Goal: Transaction & Acquisition: Purchase product/service

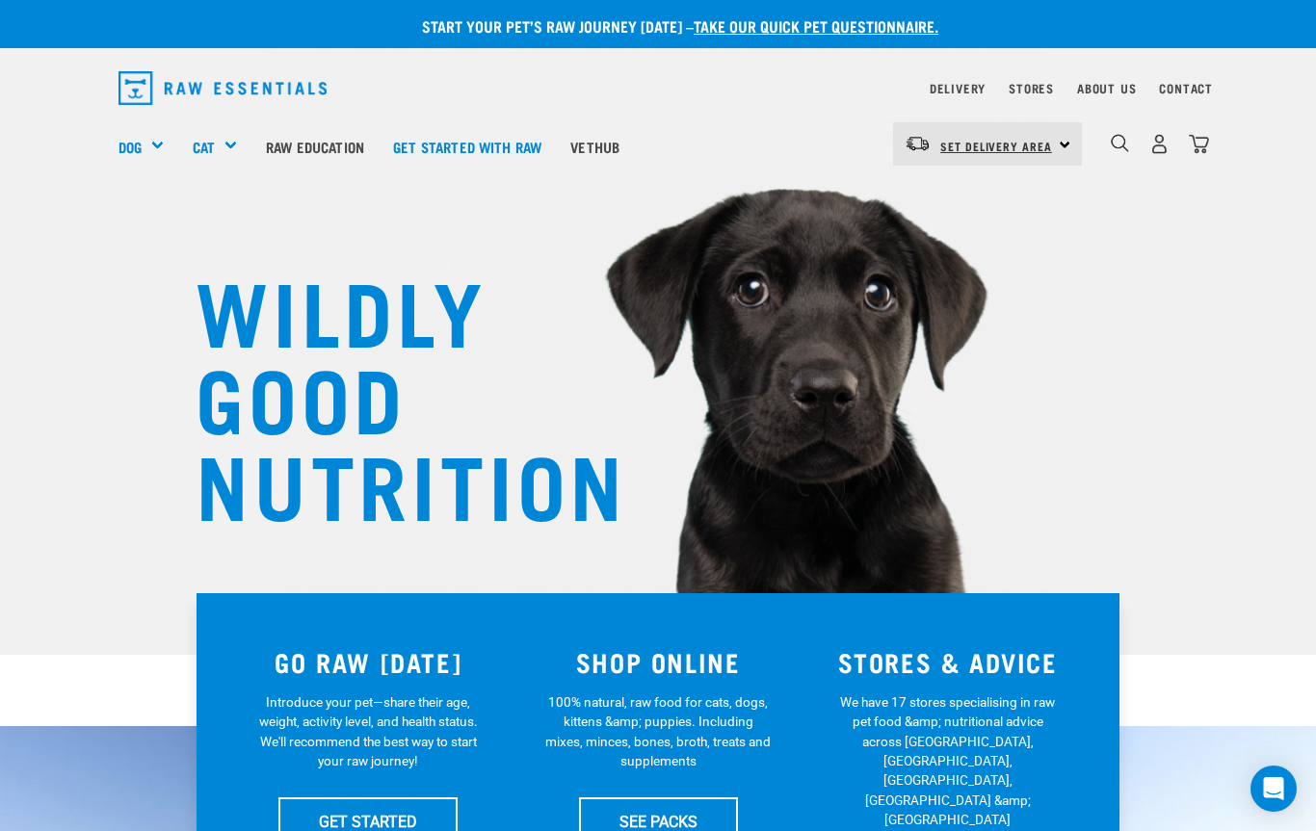
click at [1018, 154] on link "Set Delivery Area" at bounding box center [996, 146] width 112 height 31
click at [971, 198] on link "[GEOGRAPHIC_DATA]" at bounding box center [985, 198] width 185 height 42
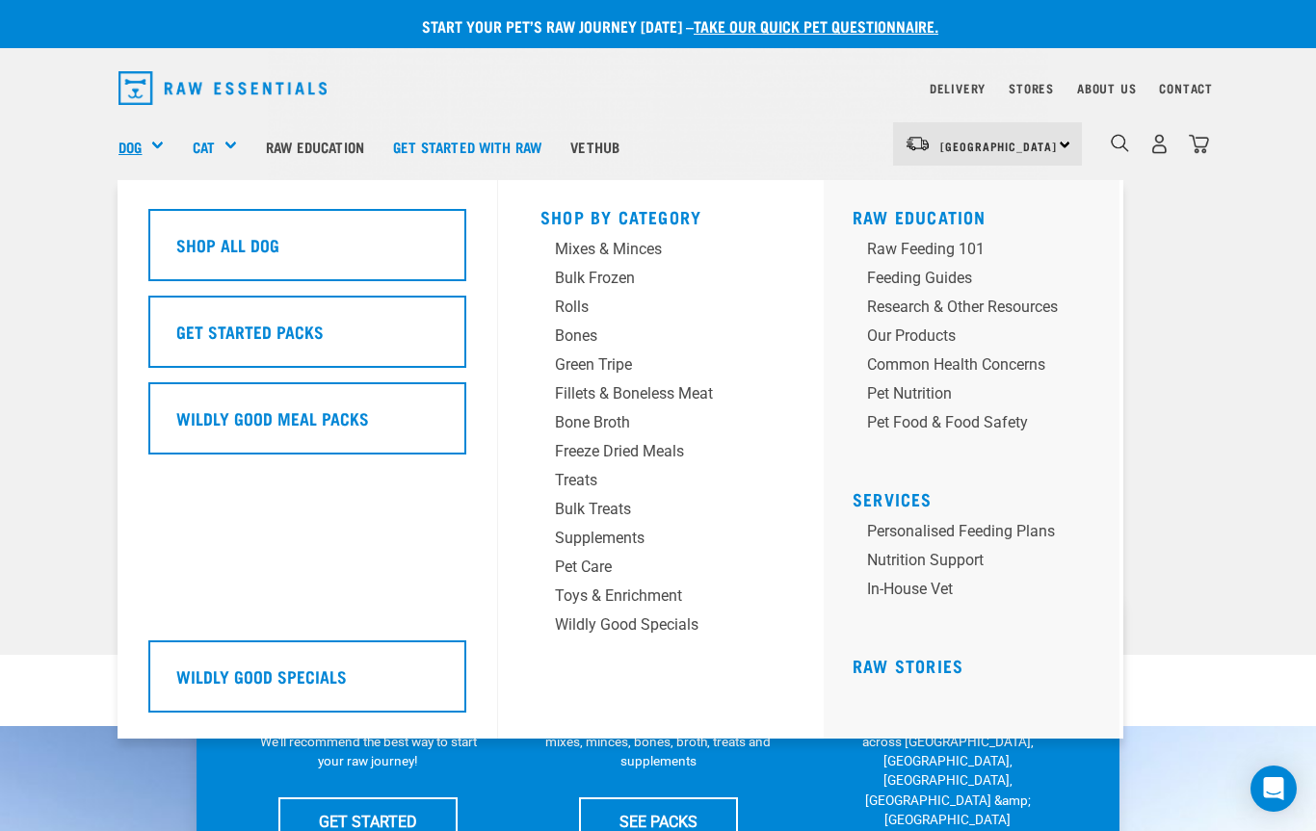
click at [135, 150] on link "Dog" at bounding box center [130, 147] width 23 height 22
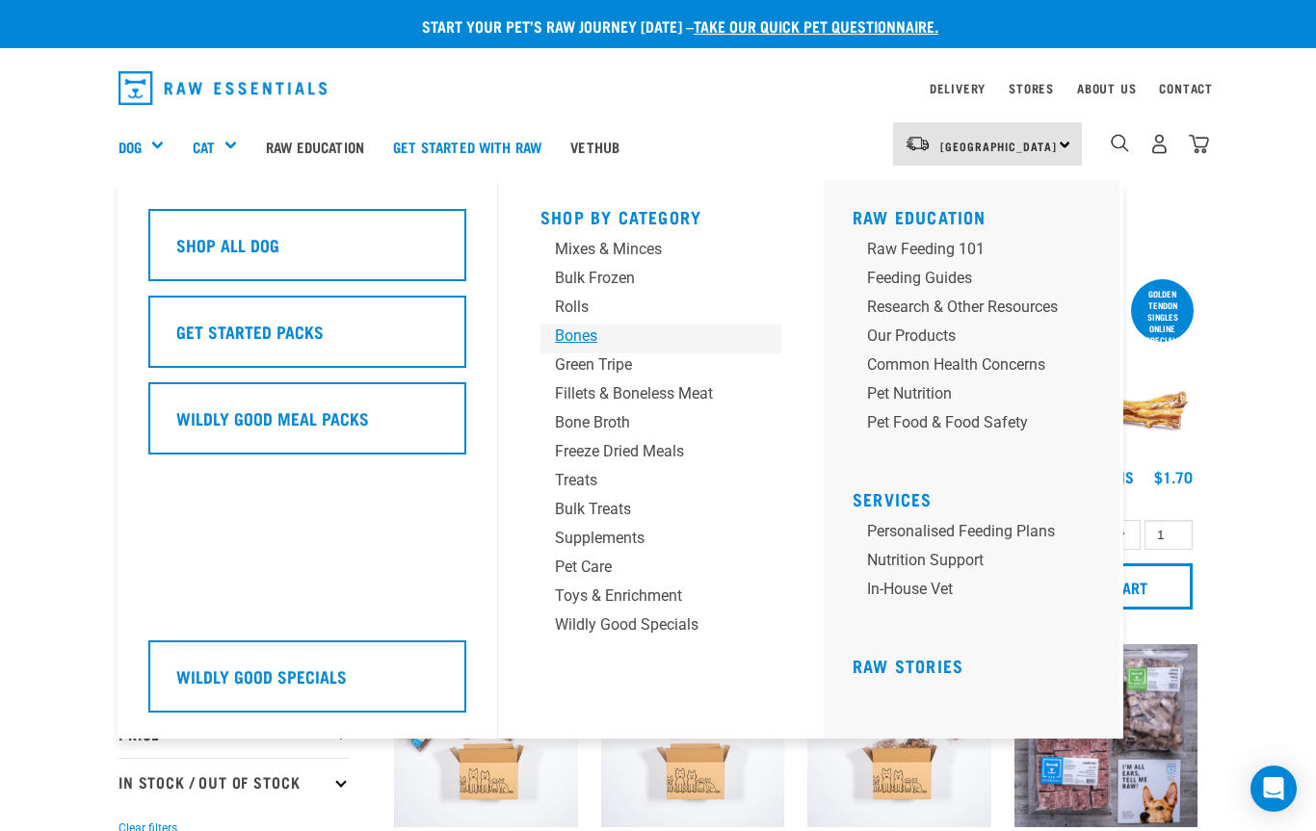
click at [574, 330] on div "Bones" at bounding box center [645, 336] width 180 height 23
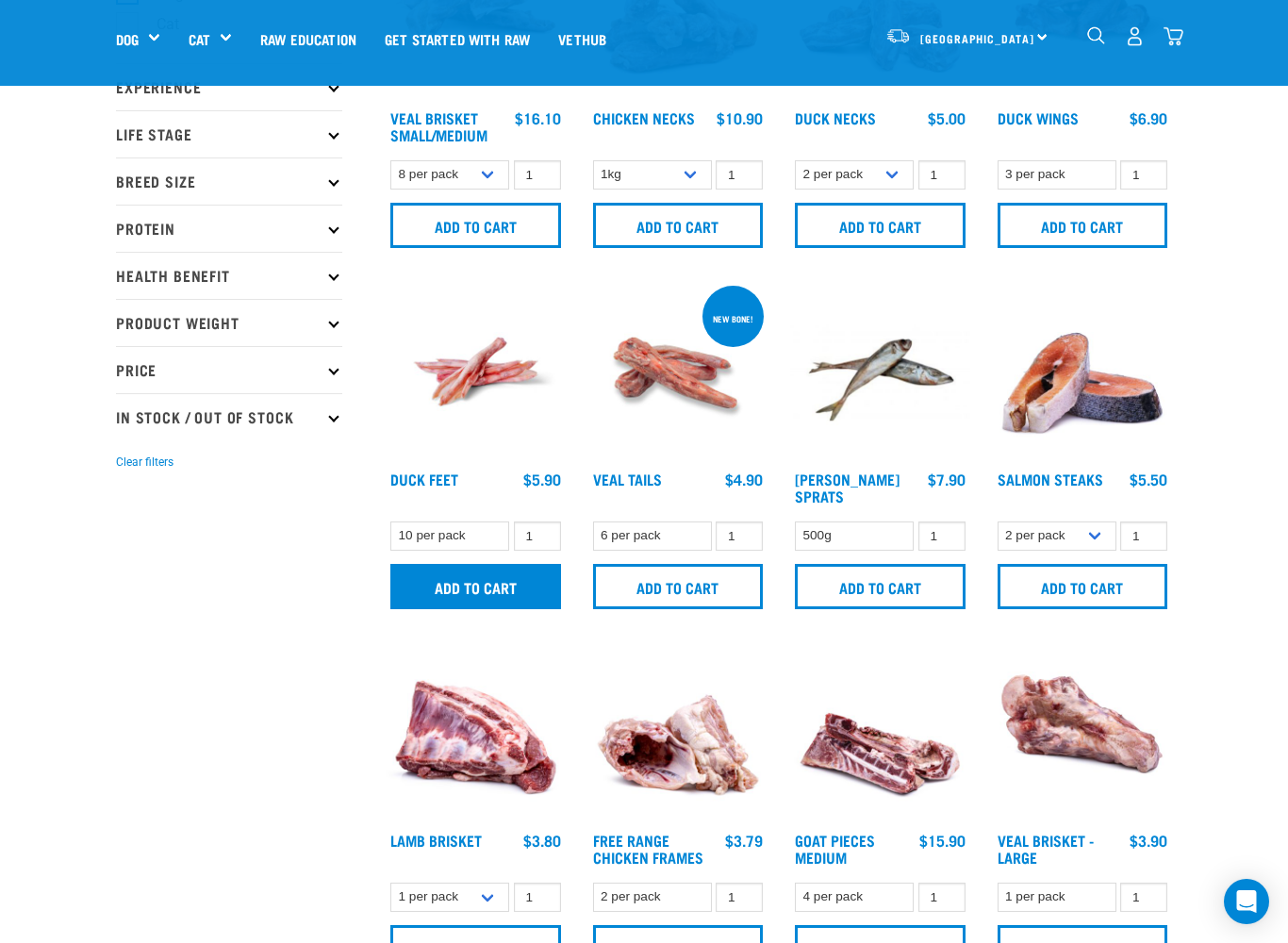
scroll to position [217, 0]
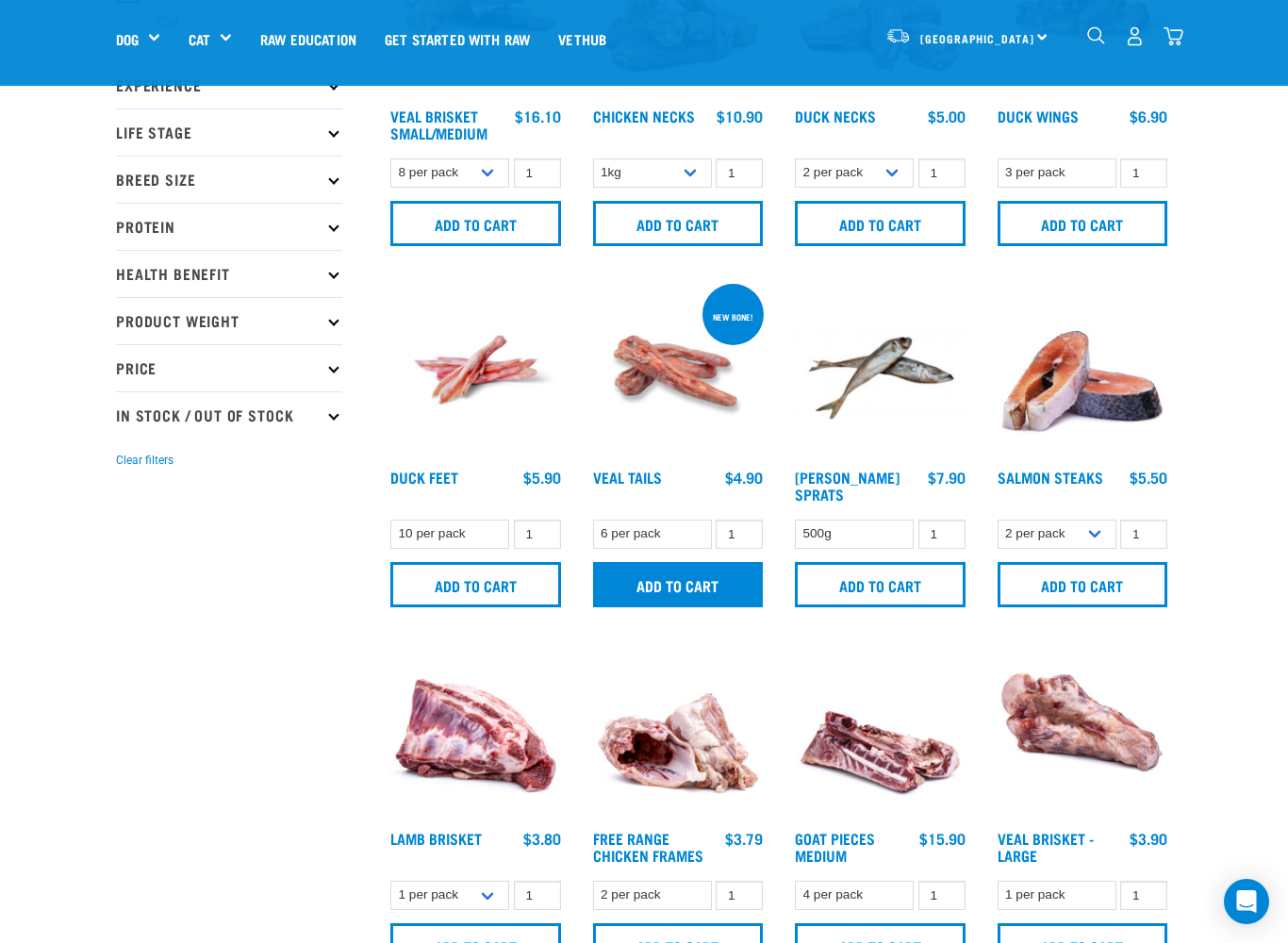
click at [708, 577] on input "Add to cart" at bounding box center [678, 585] width 170 height 45
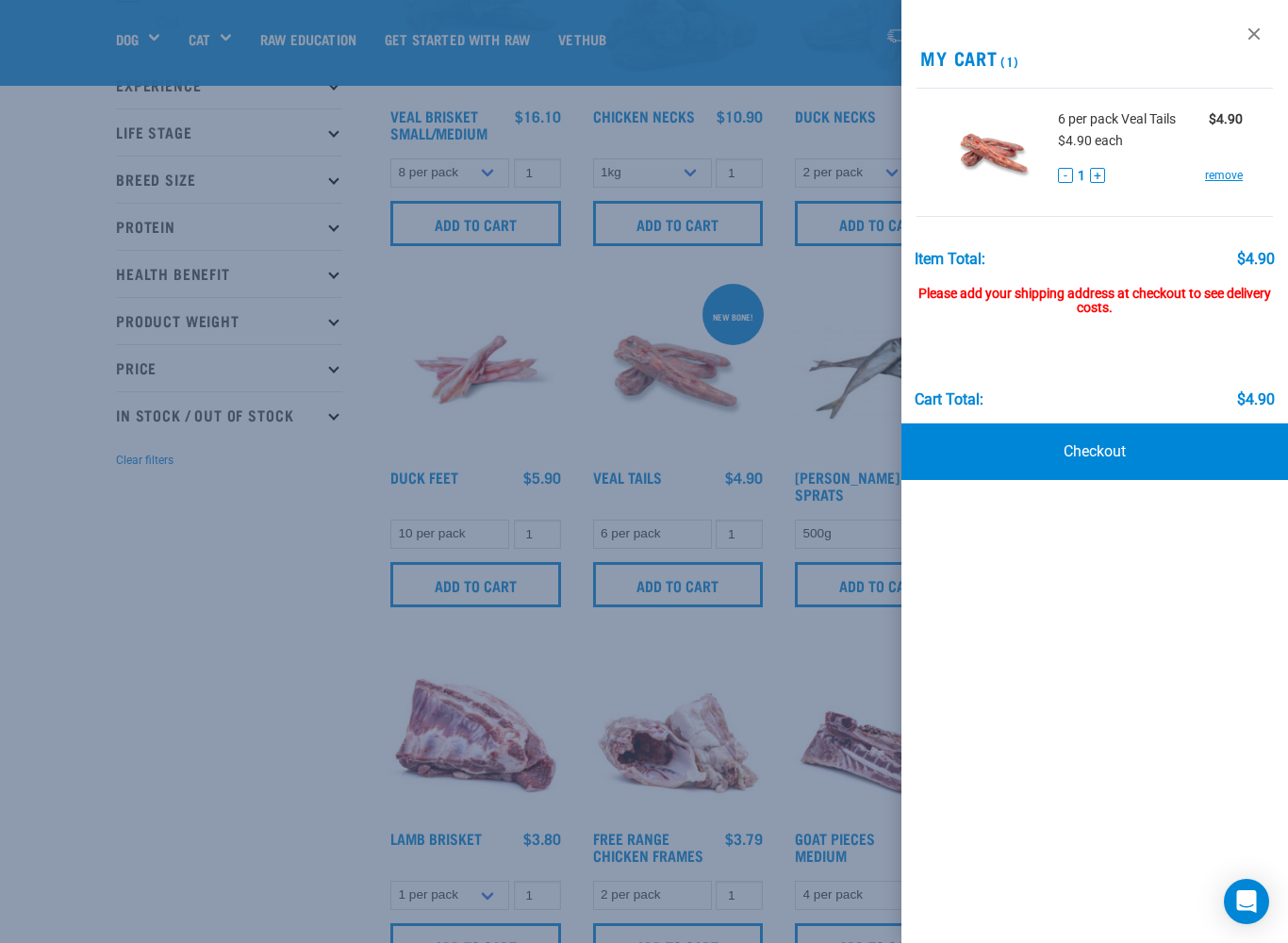
click at [242, 727] on div at bounding box center [644, 471] width 1288 height 943
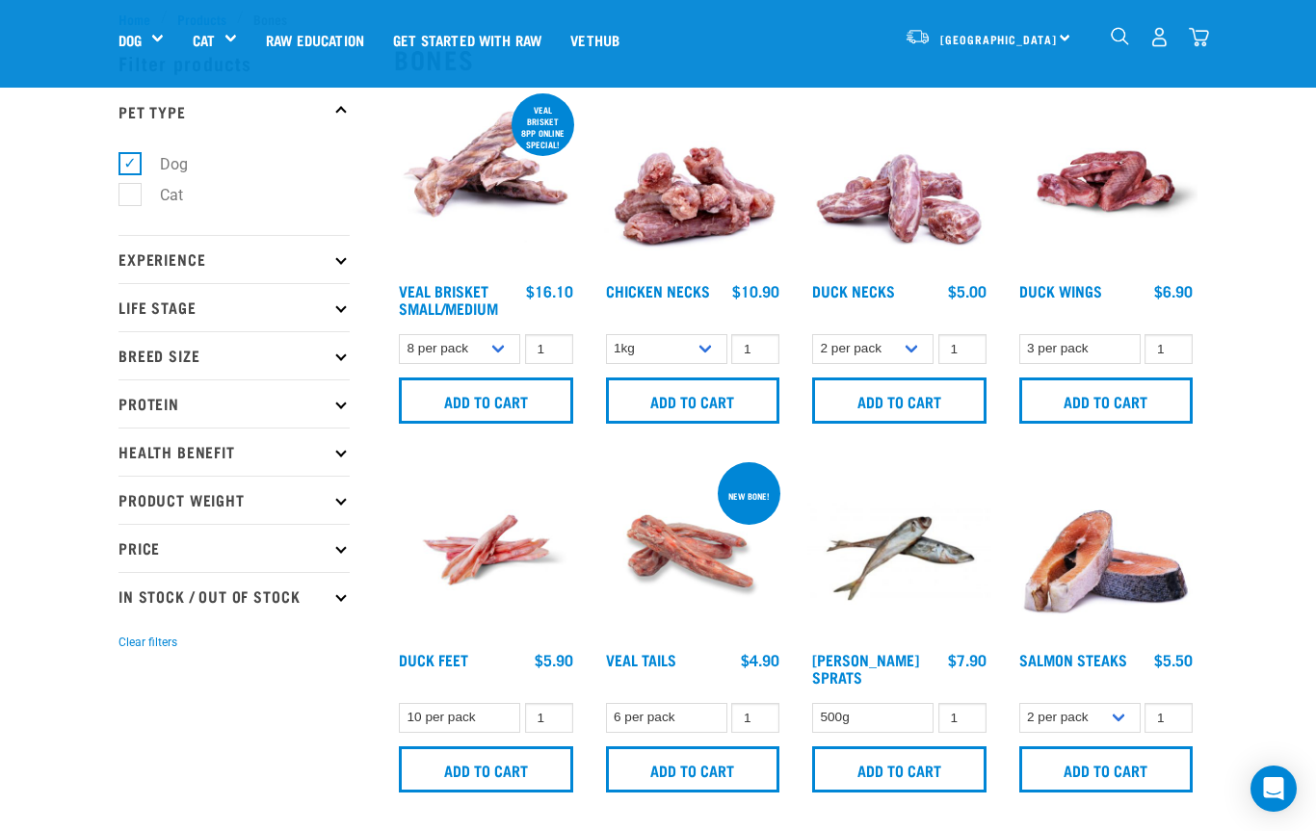
scroll to position [0, 0]
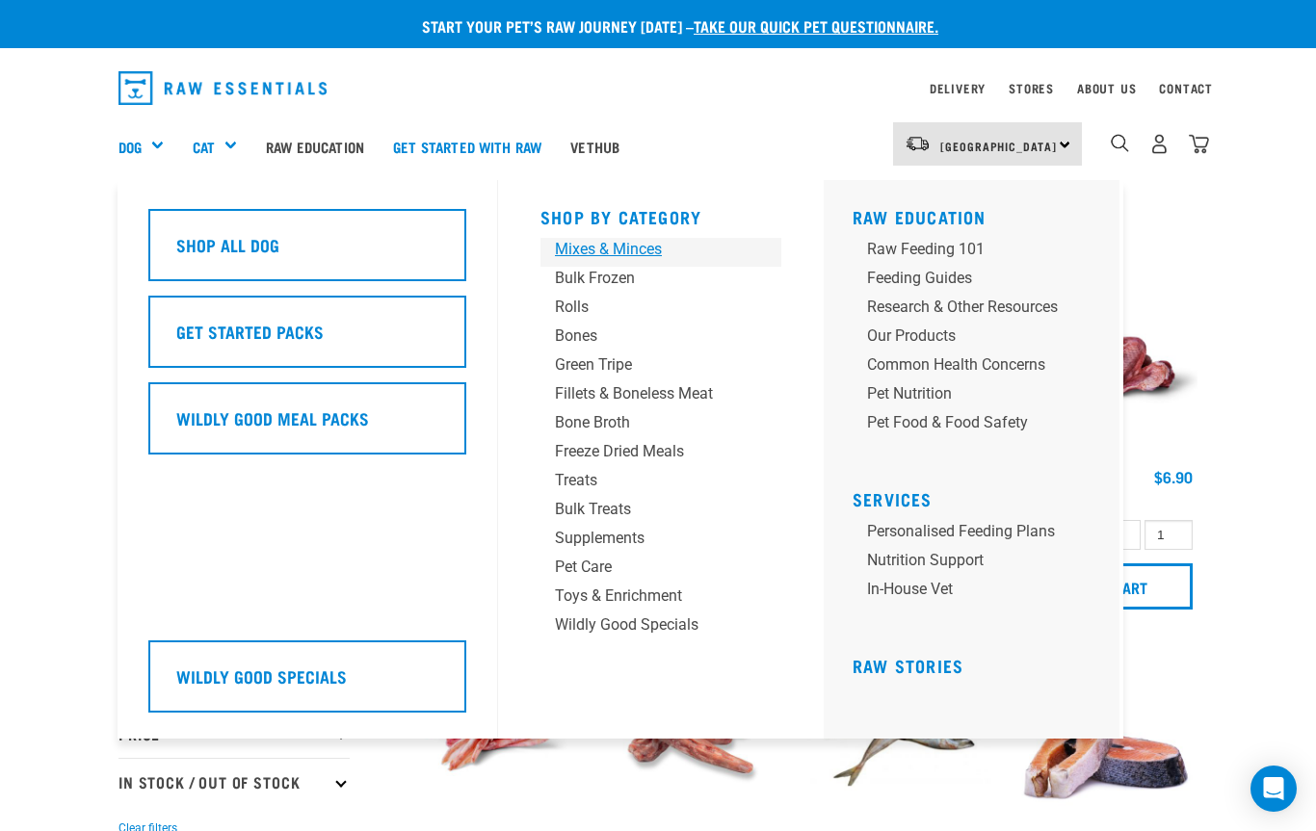
click at [642, 241] on div "Mixes & Minces" at bounding box center [645, 249] width 180 height 23
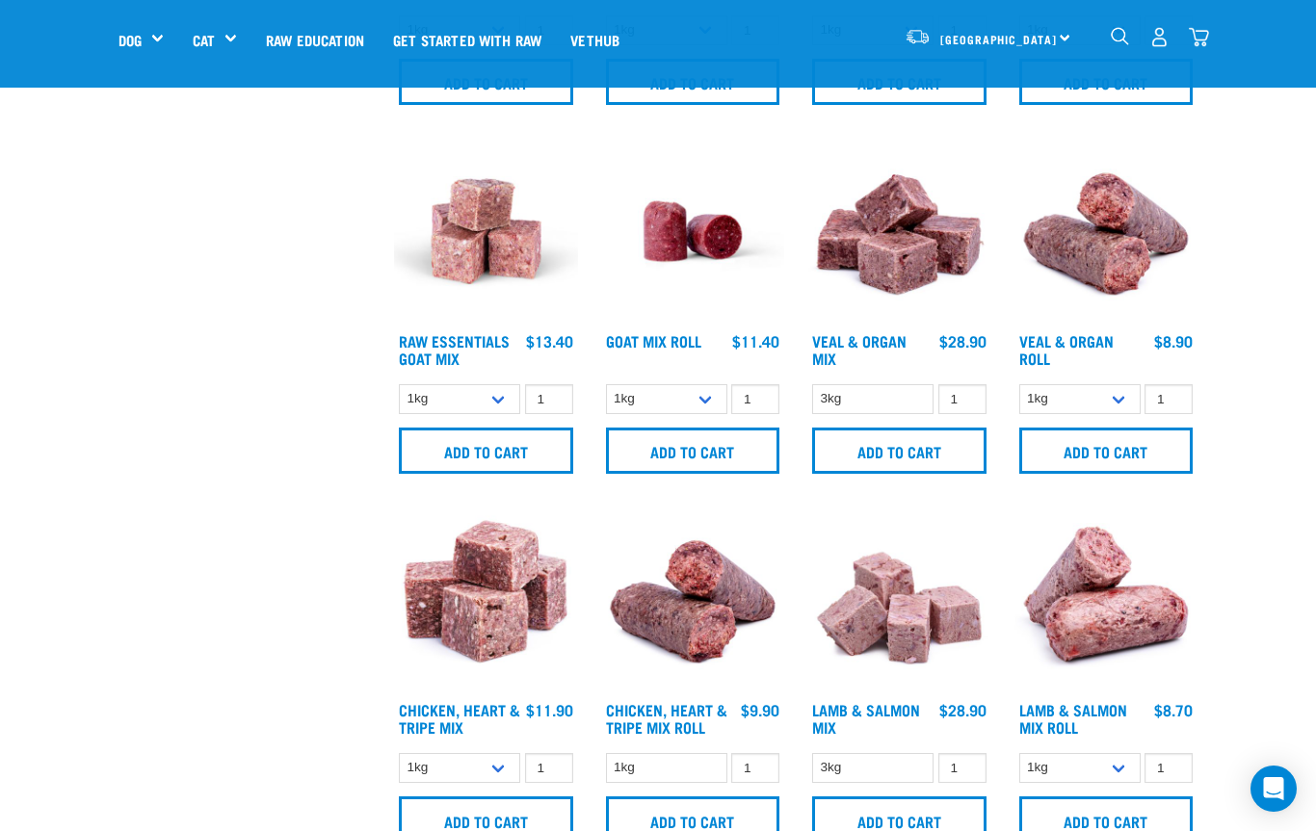
scroll to position [689, 0]
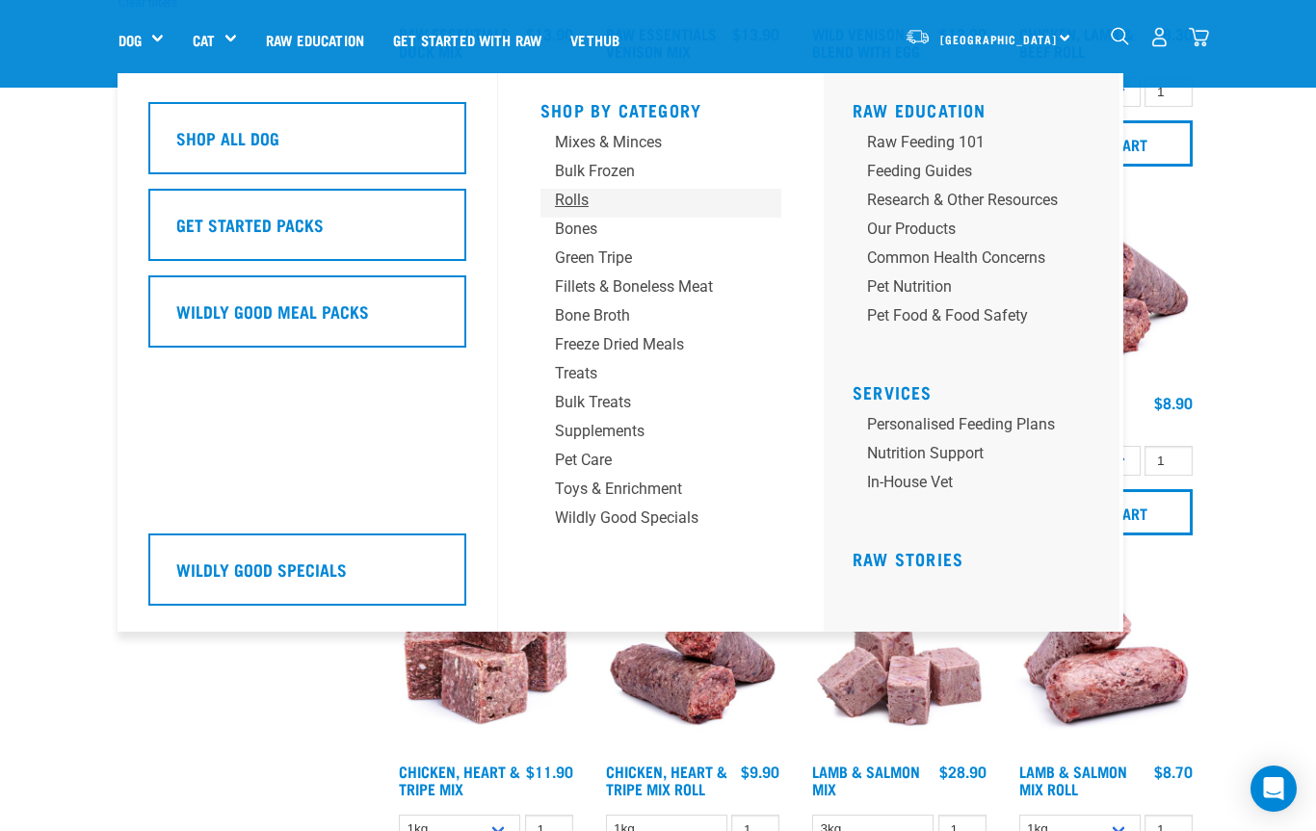
click at [573, 195] on div "Rolls" at bounding box center [645, 200] width 180 height 23
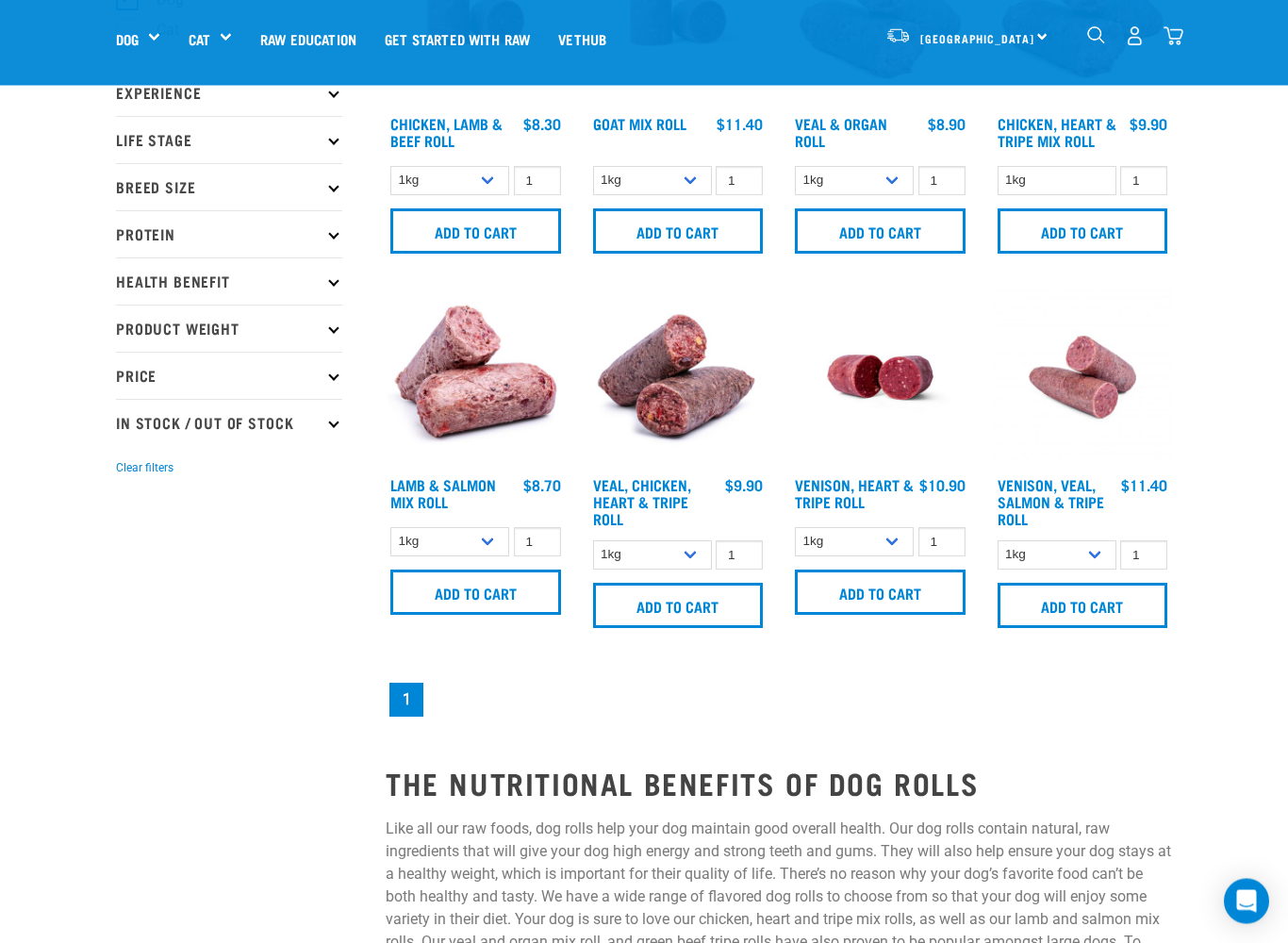
scroll to position [210, 0]
click at [1128, 615] on input "Add to cart" at bounding box center [1082, 605] width 170 height 45
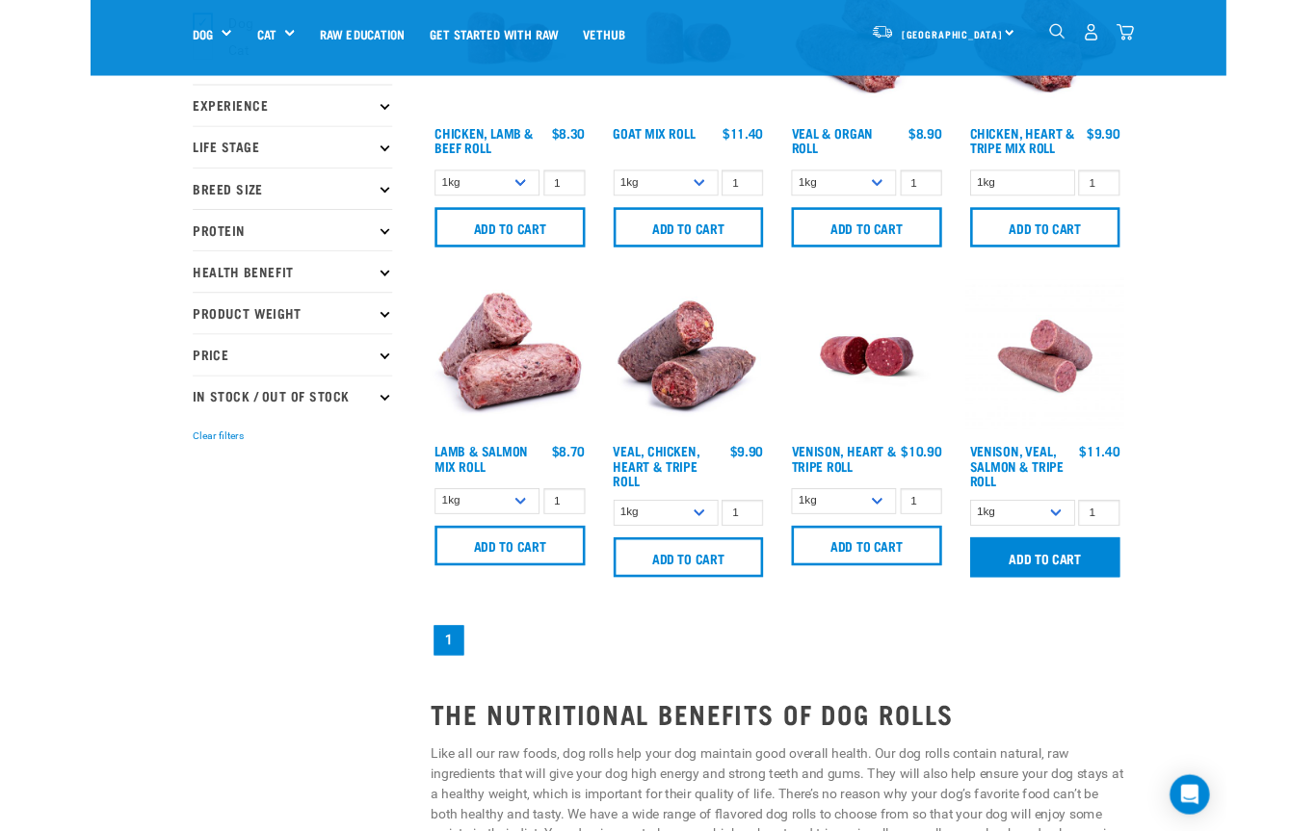
scroll to position [0, 0]
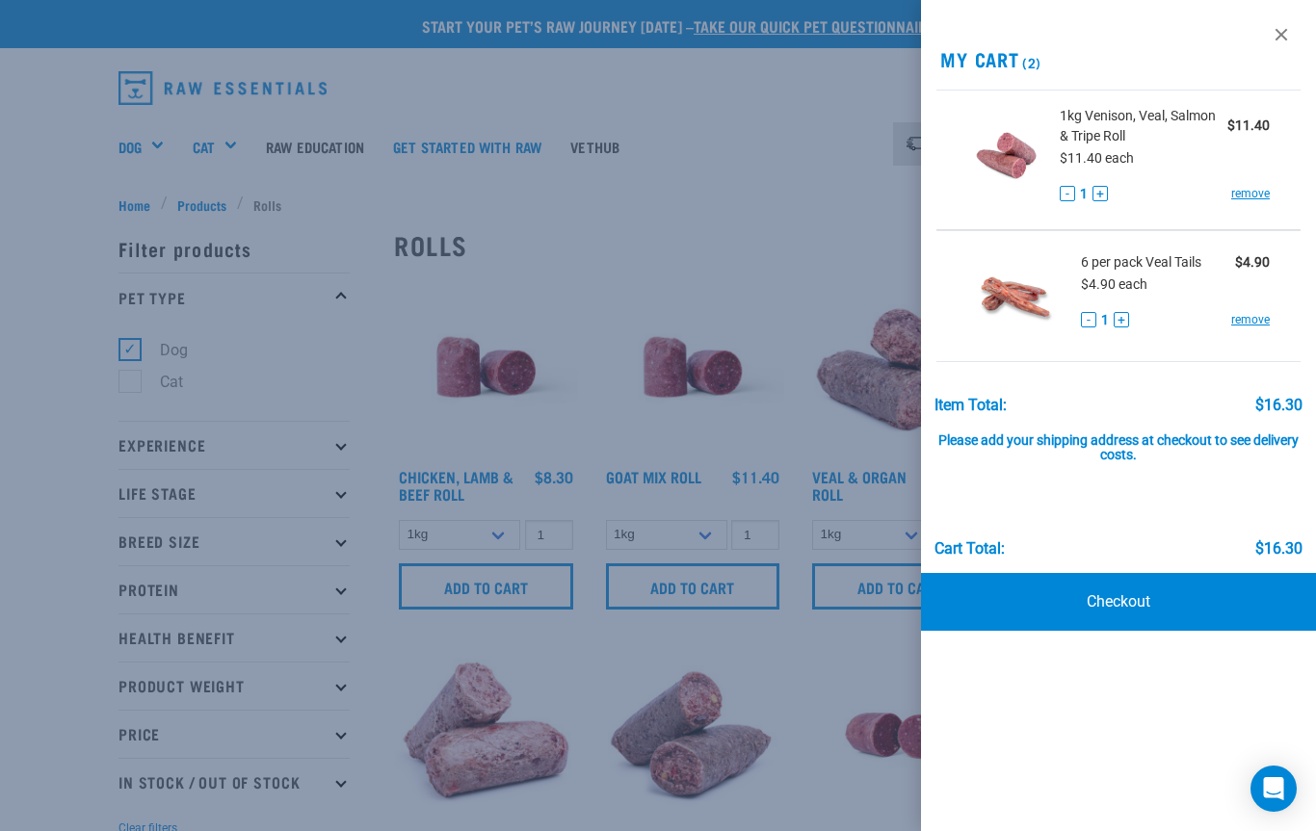
click at [149, 151] on div at bounding box center [658, 415] width 1316 height 831
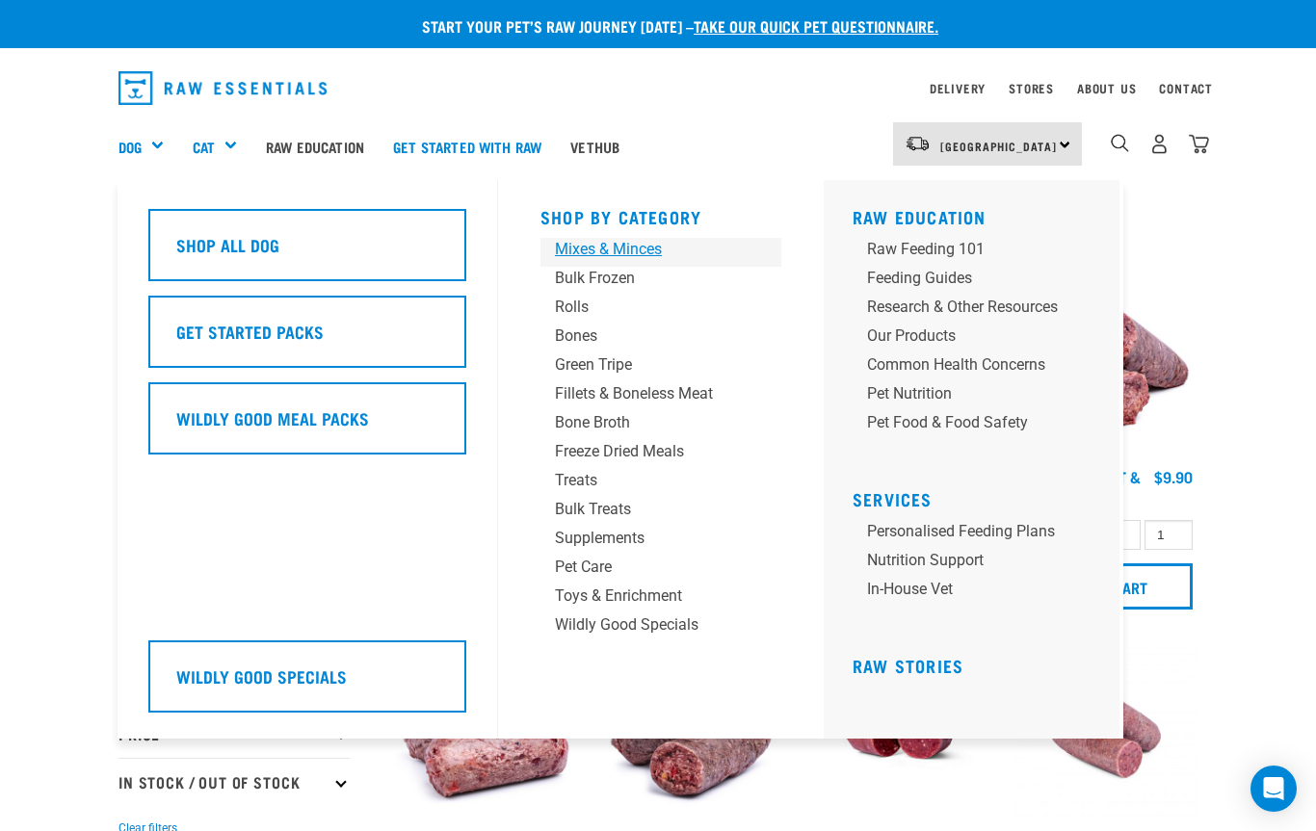
click at [639, 248] on div "Mixes & Minces" at bounding box center [645, 249] width 180 height 23
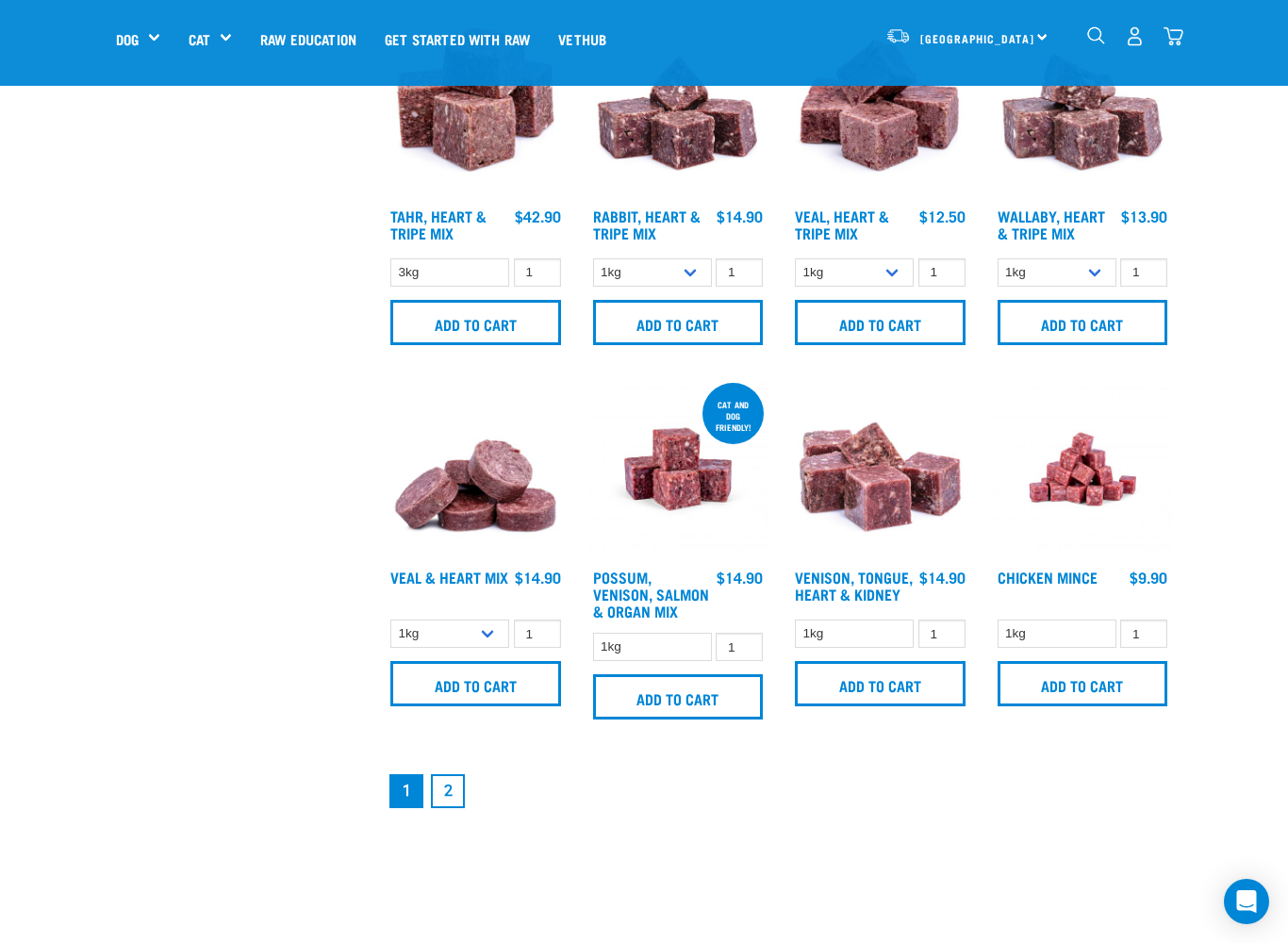
scroll to position [2361, 0]
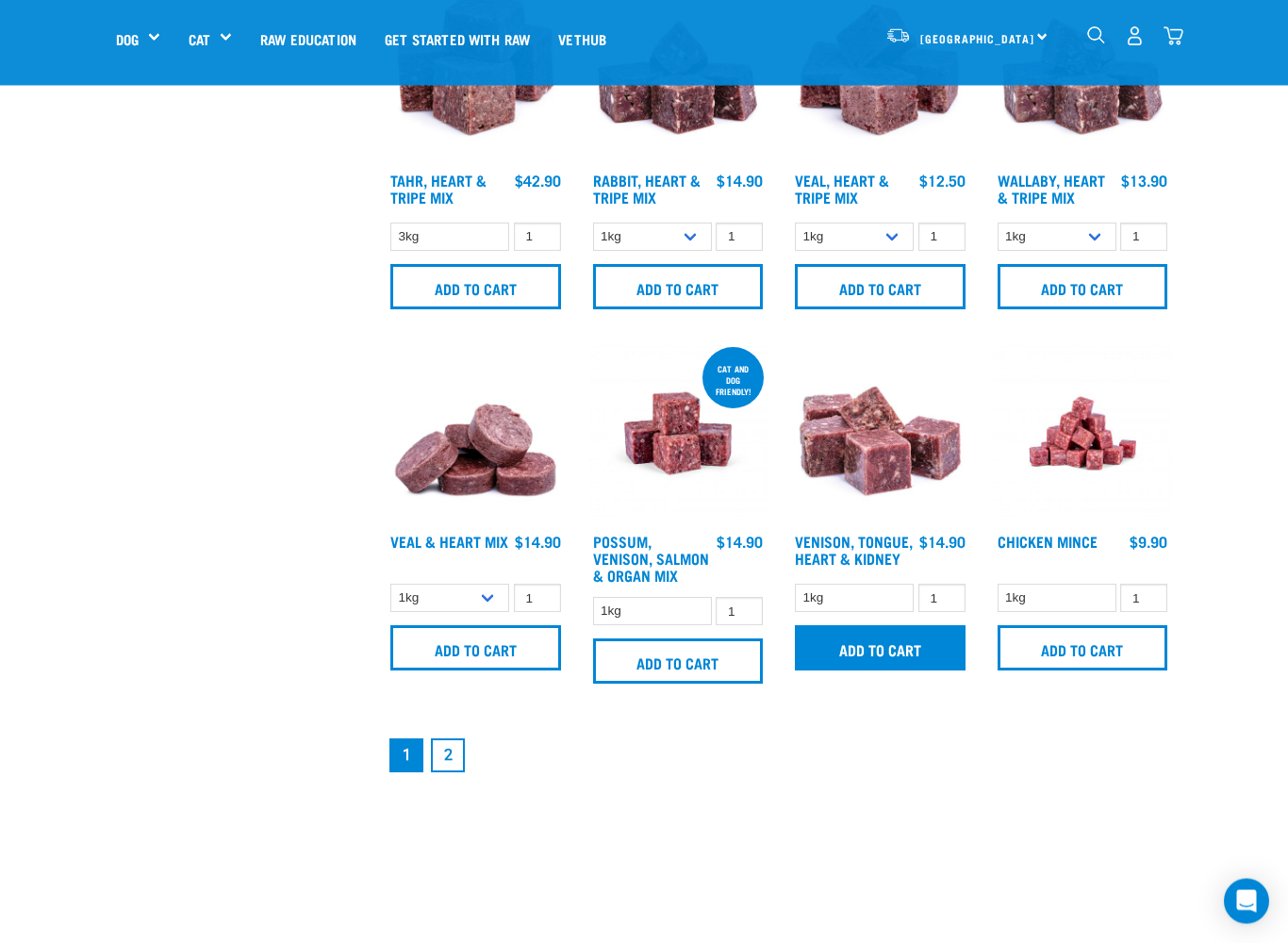
click at [924, 672] on input "Add to cart" at bounding box center [880, 649] width 170 height 45
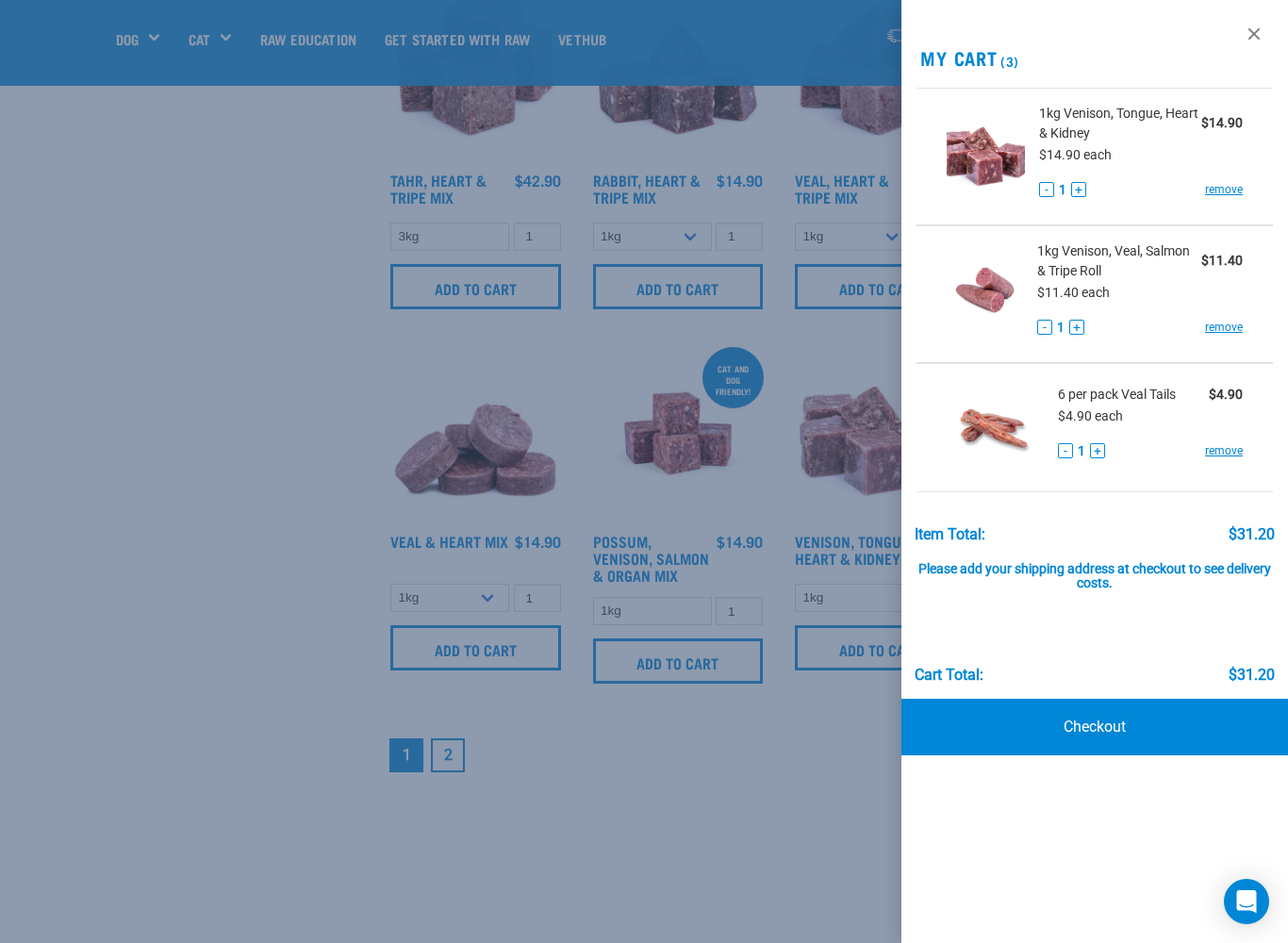
click at [461, 779] on div at bounding box center [644, 471] width 1288 height 943
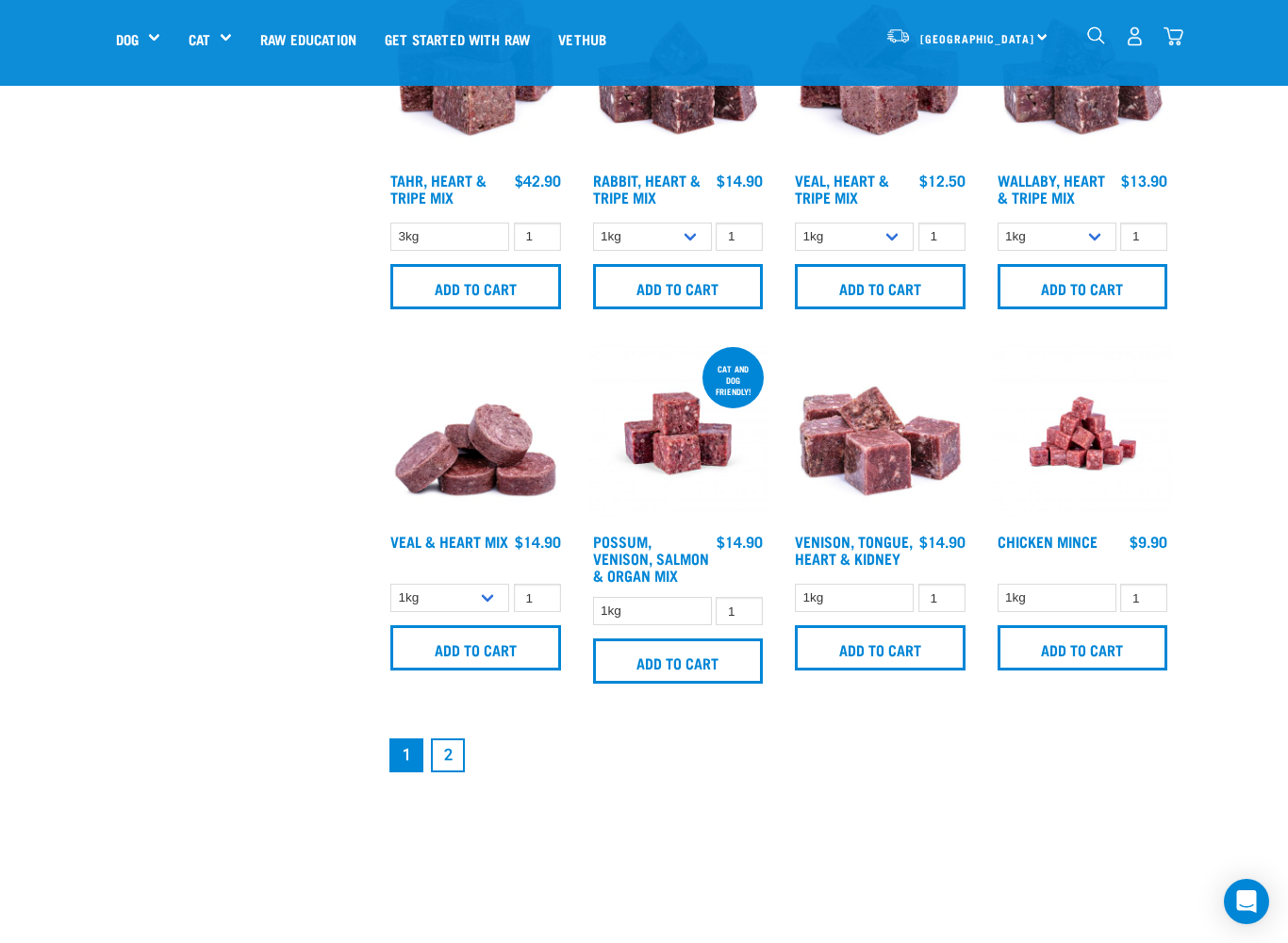
click at [445, 773] on link "2" at bounding box center [447, 755] width 34 height 34
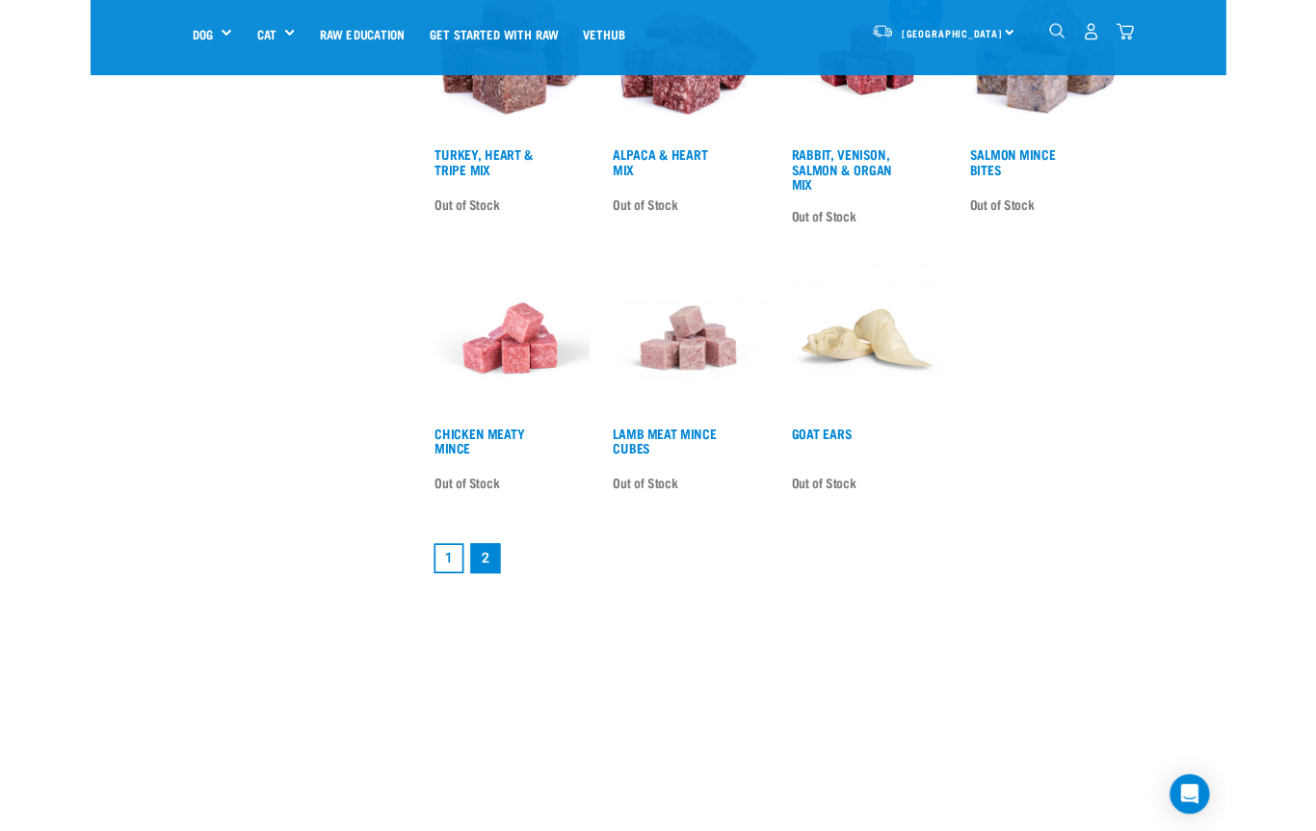
scroll to position [2326, 0]
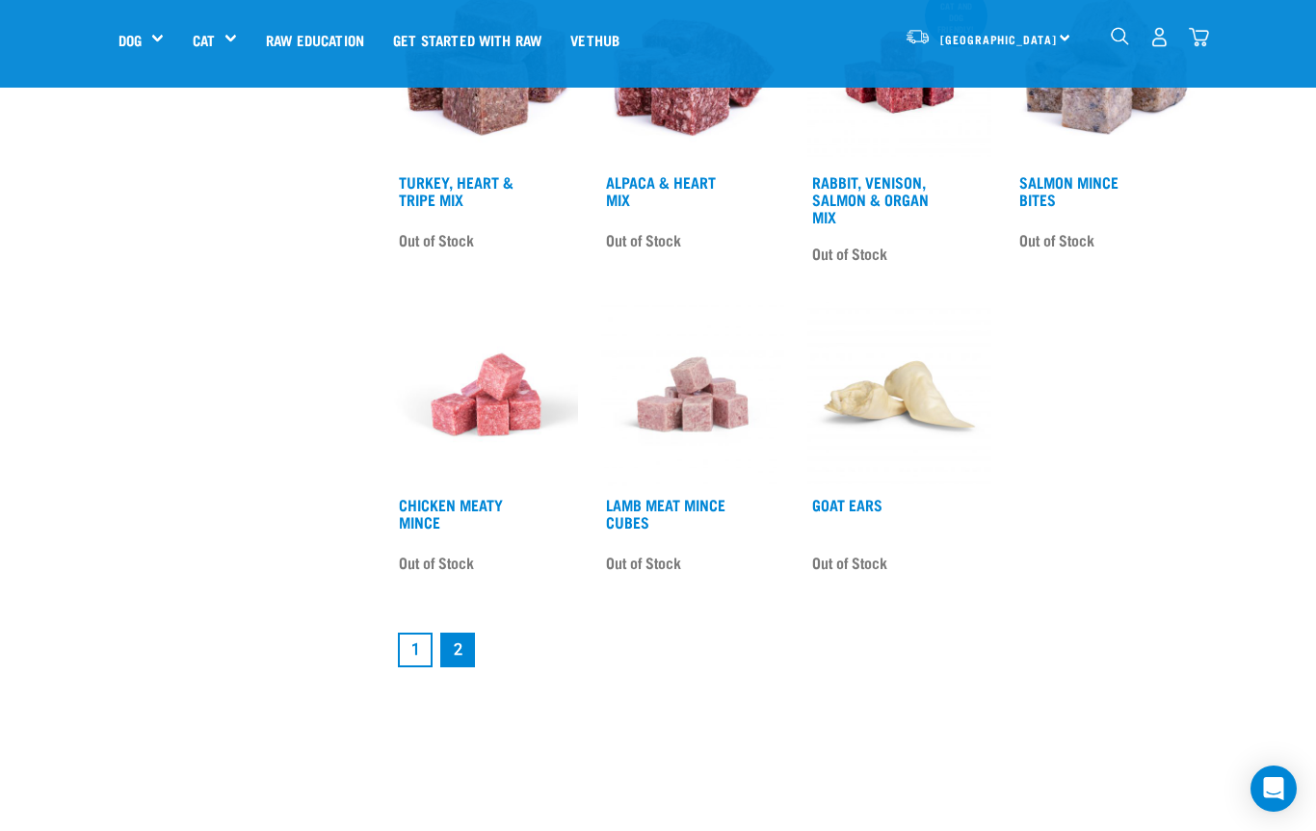
click at [401, 653] on link "1" at bounding box center [415, 650] width 35 height 35
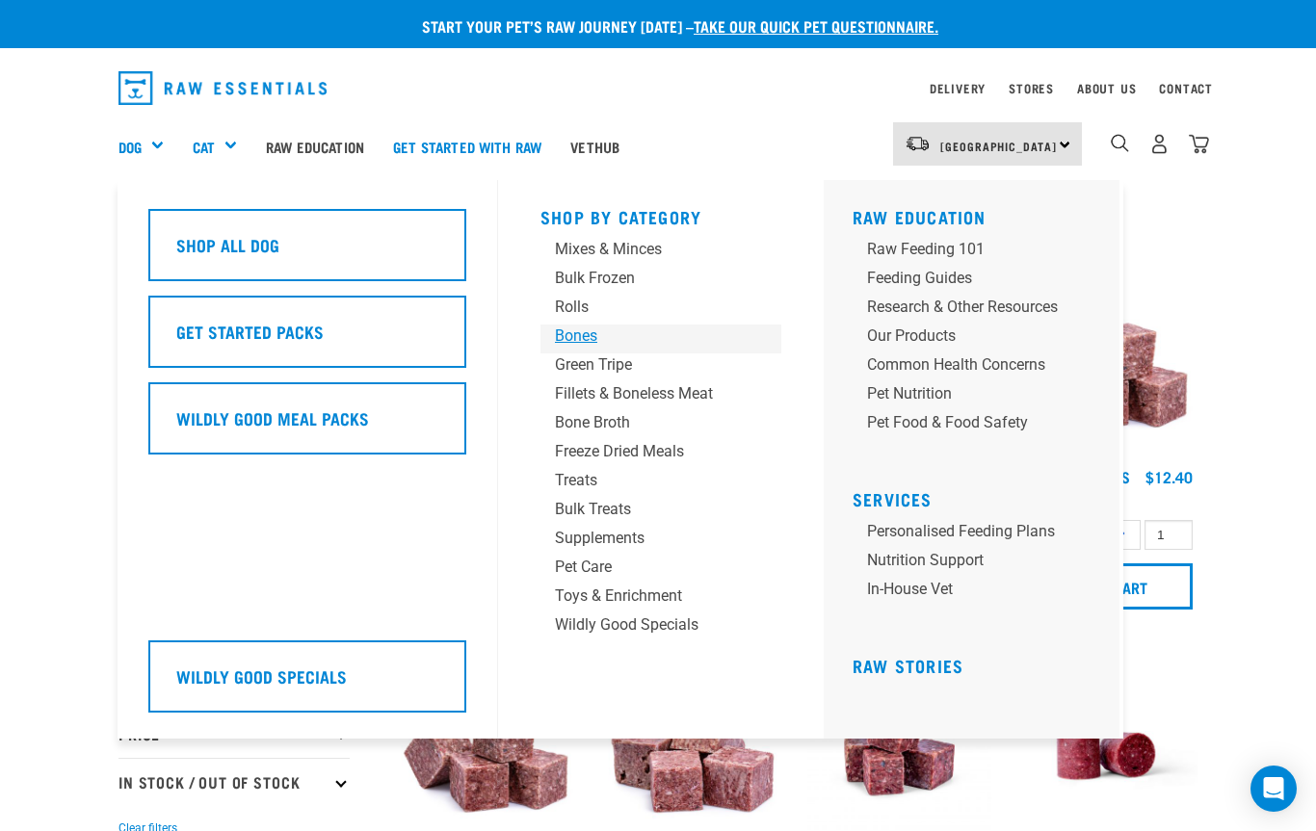
click at [563, 333] on div "Bones" at bounding box center [645, 336] width 180 height 23
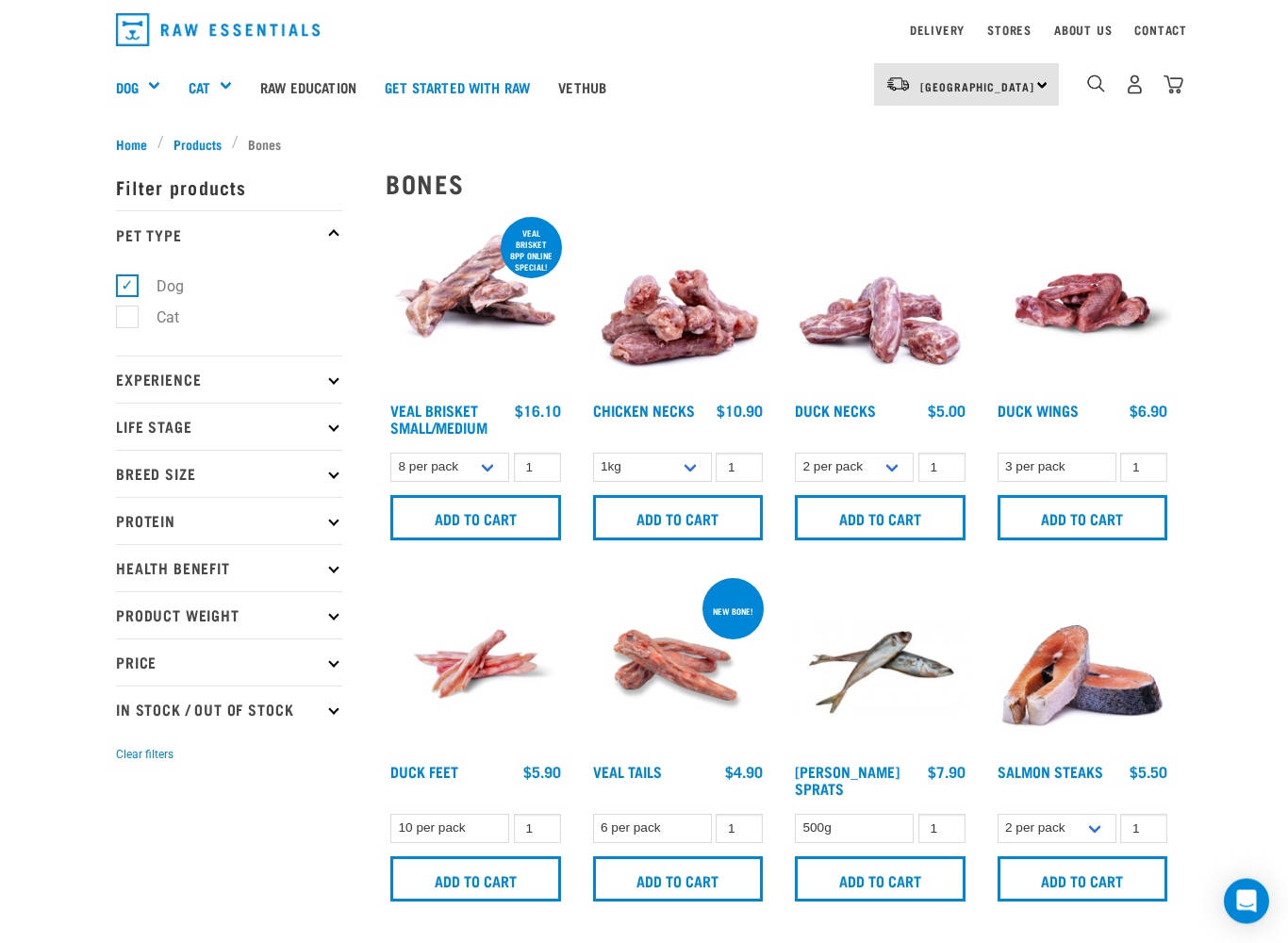
scroll to position [57, 0]
click at [857, 524] on input "Add to cart" at bounding box center [880, 518] width 170 height 45
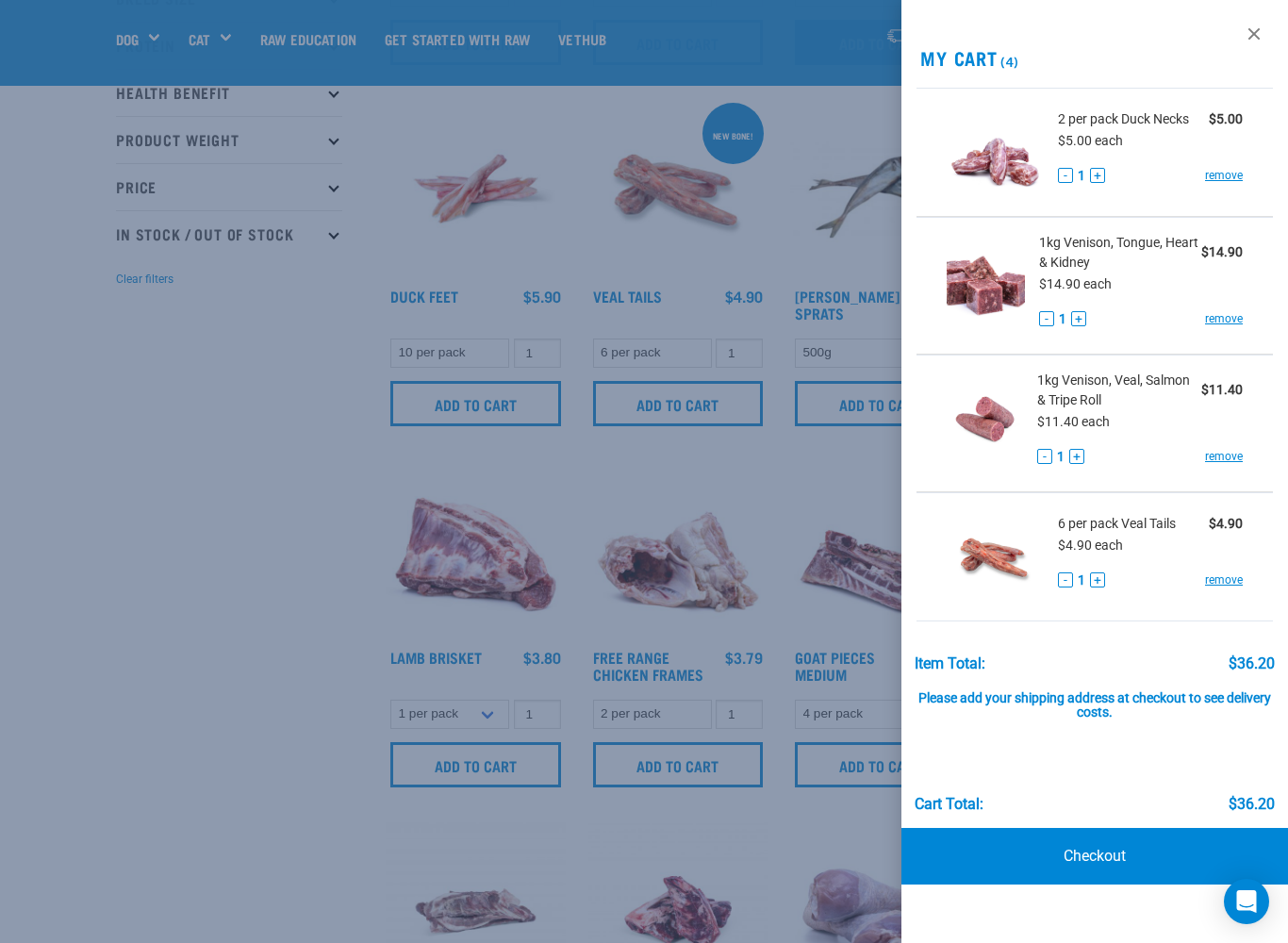
scroll to position [368, 0]
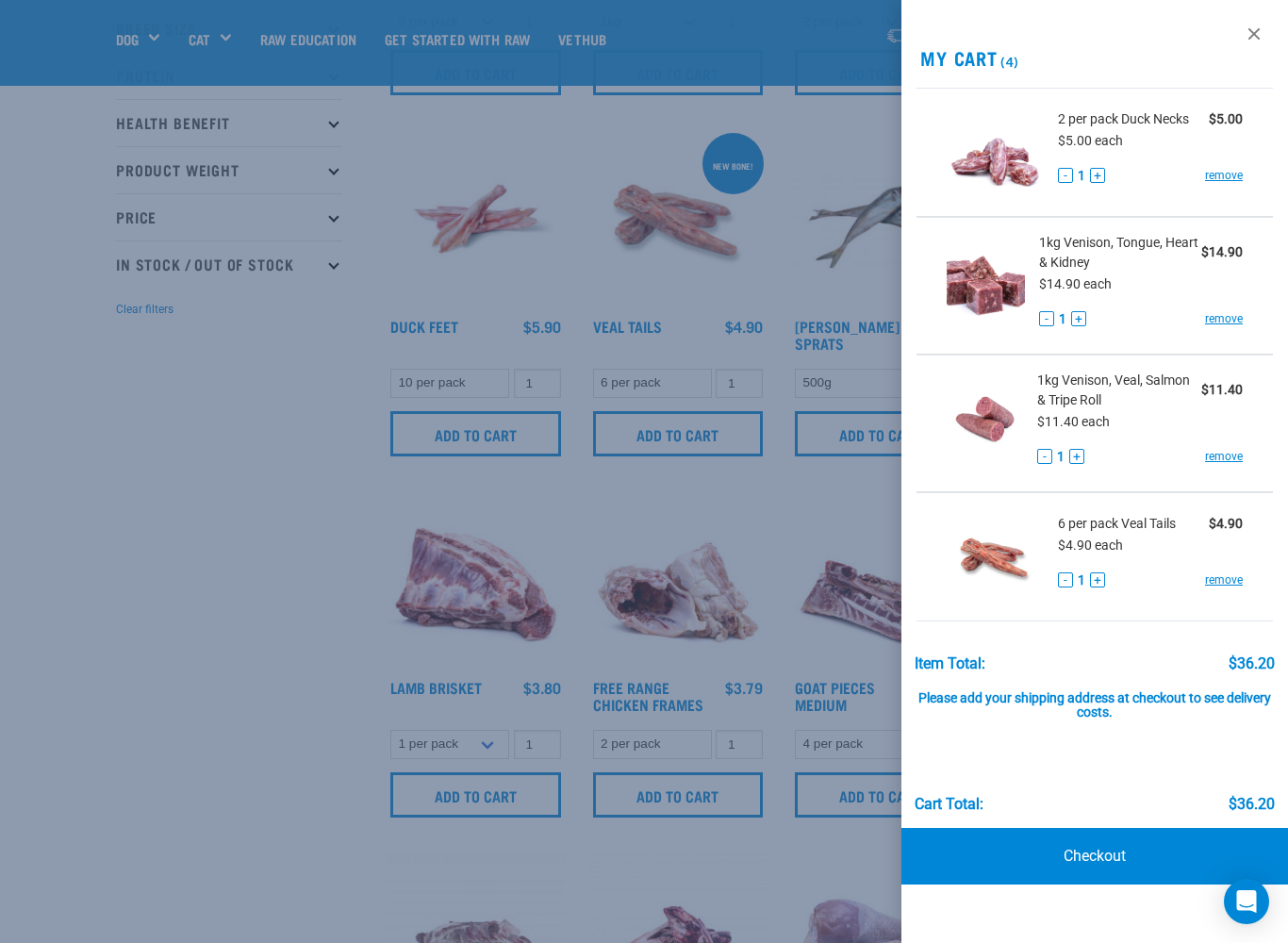
click at [694, 426] on div at bounding box center [644, 471] width 1288 height 943
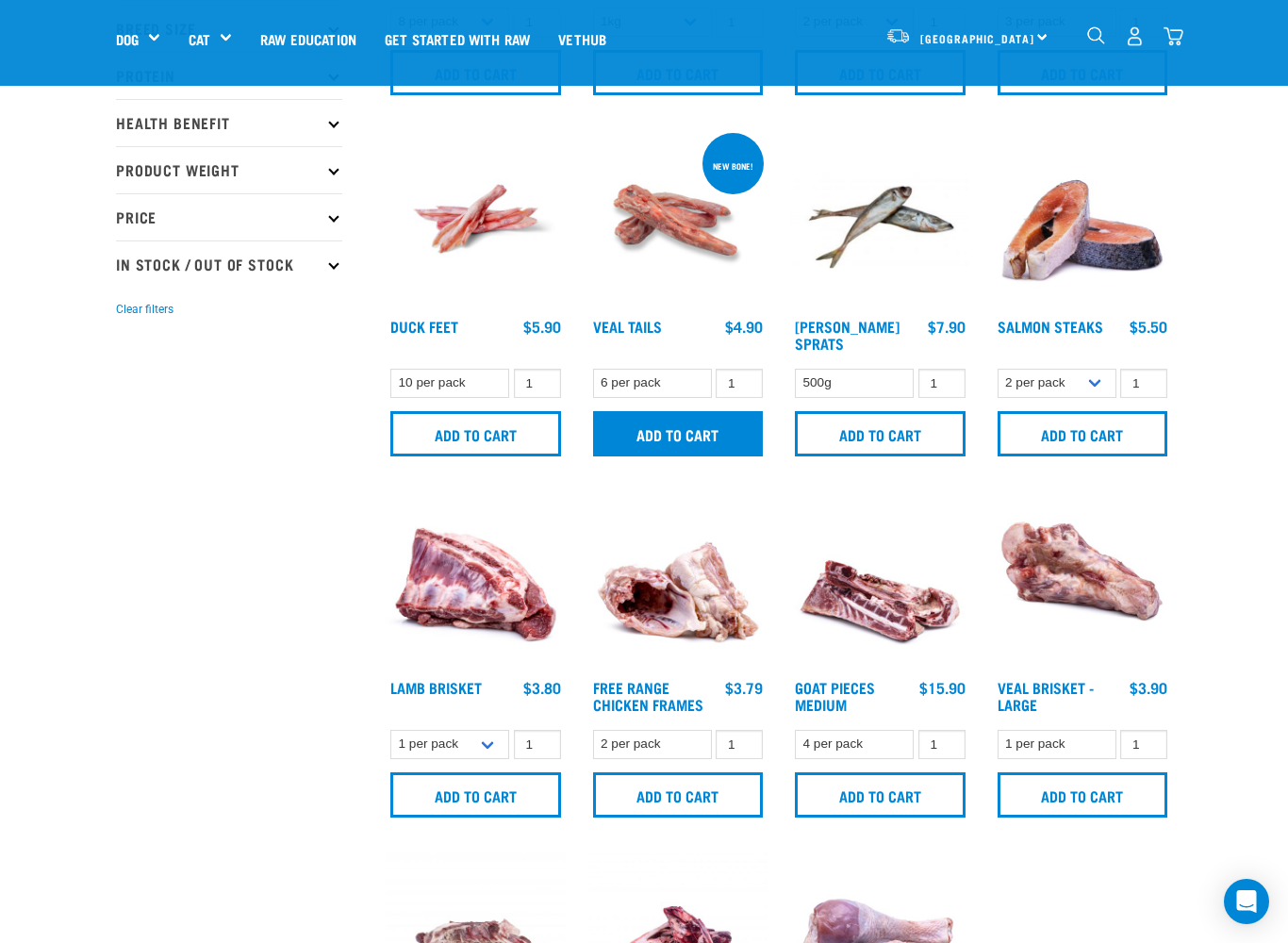
click at [717, 432] on input "Add to cart" at bounding box center [678, 434] width 170 height 45
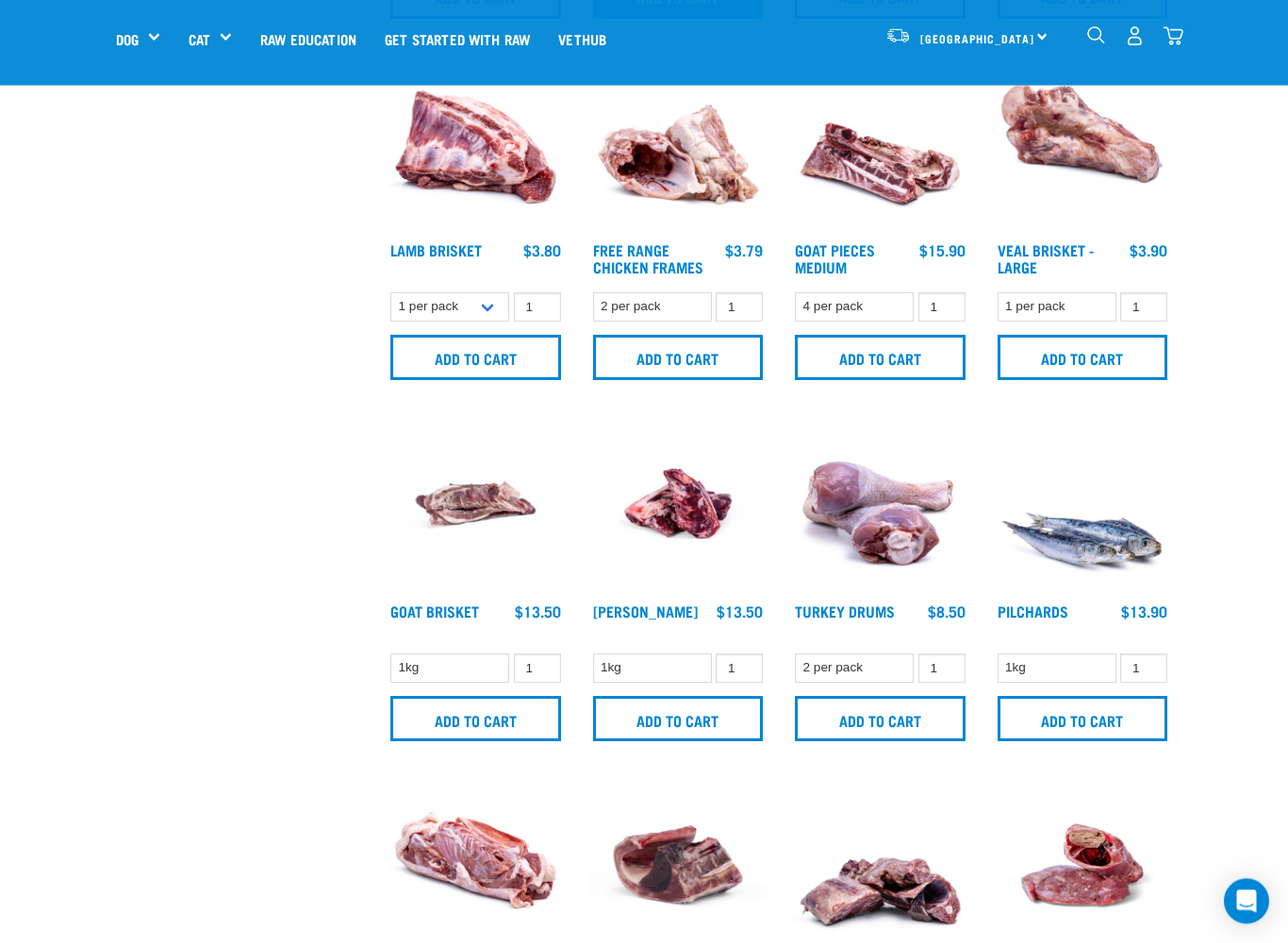
scroll to position [863, 0]
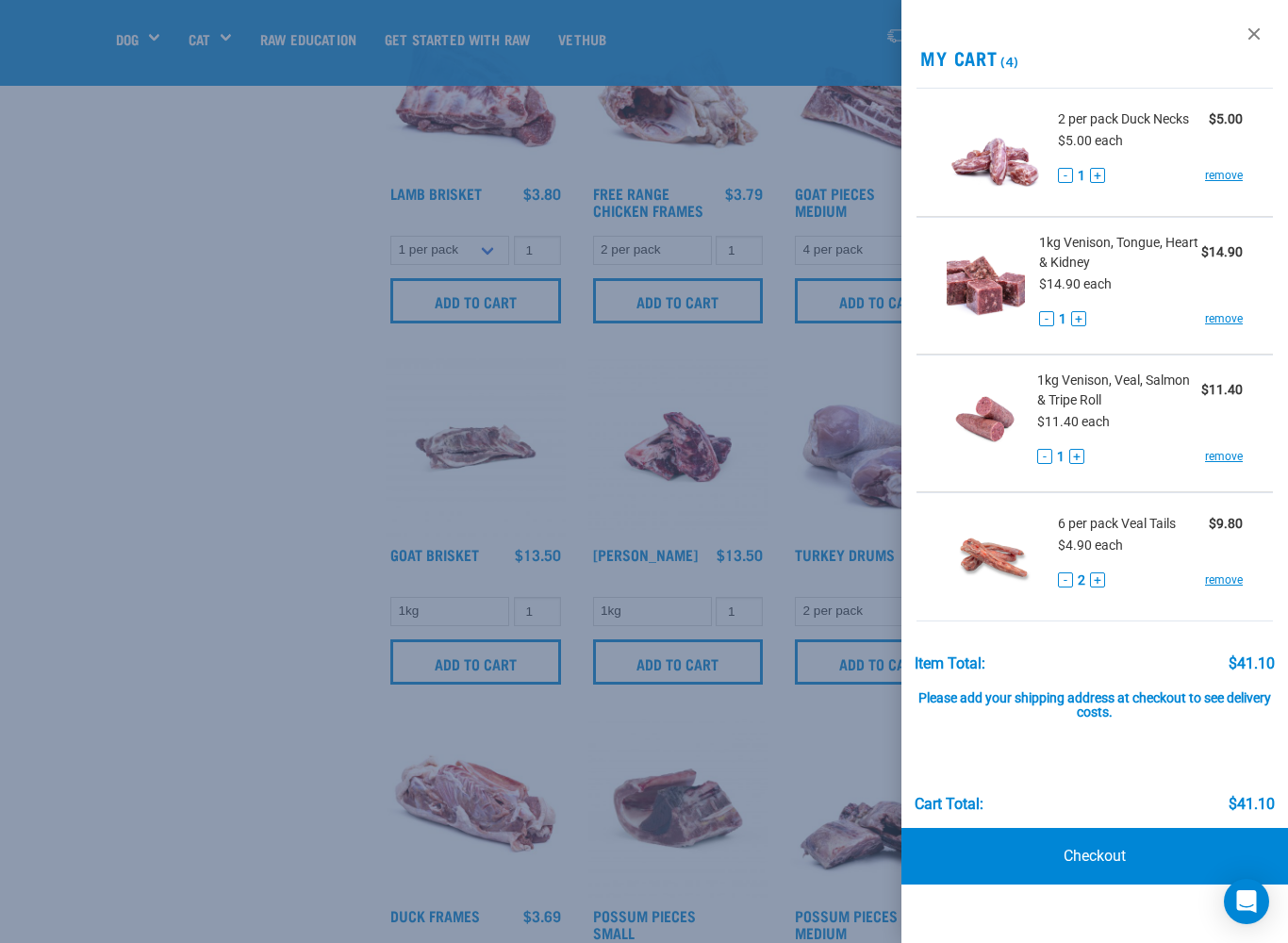
click at [270, 771] on div at bounding box center [644, 471] width 1288 height 943
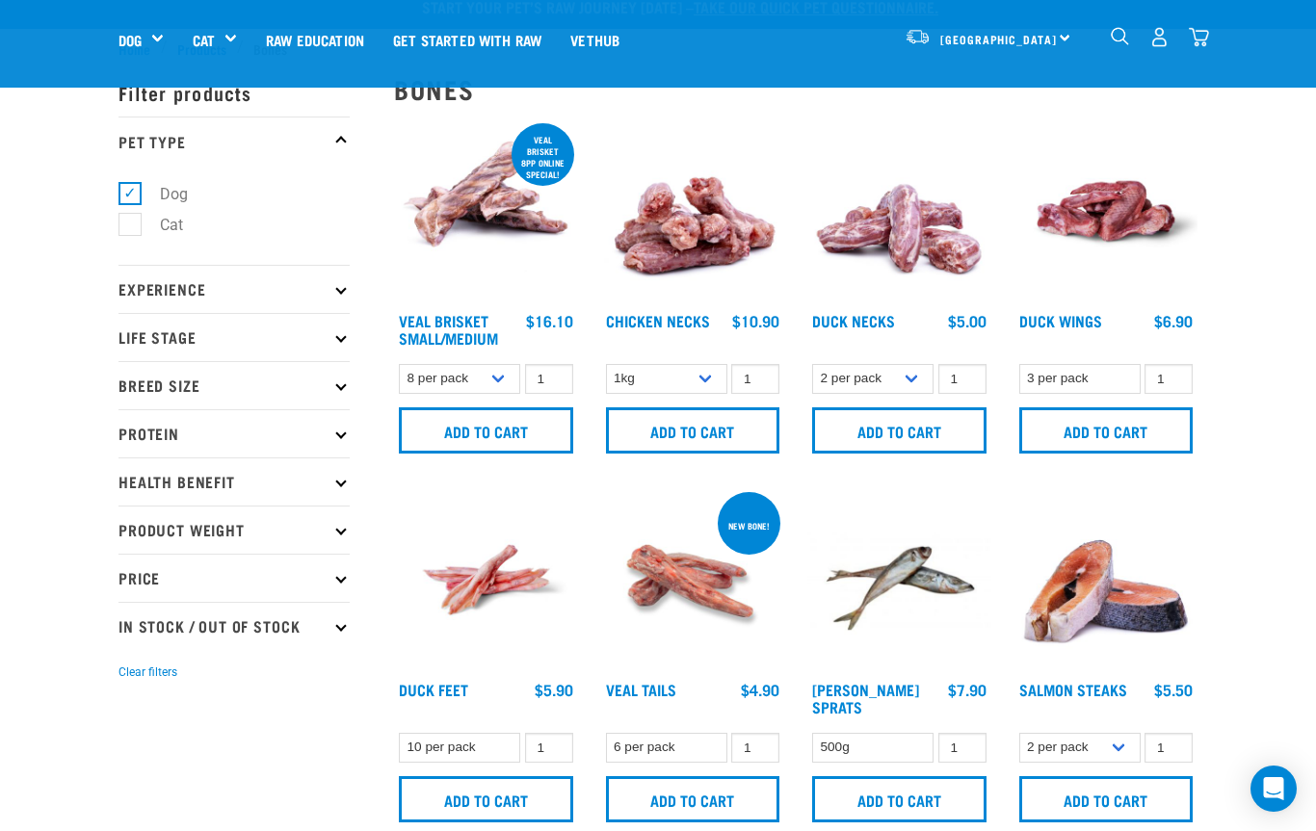
scroll to position [0, 0]
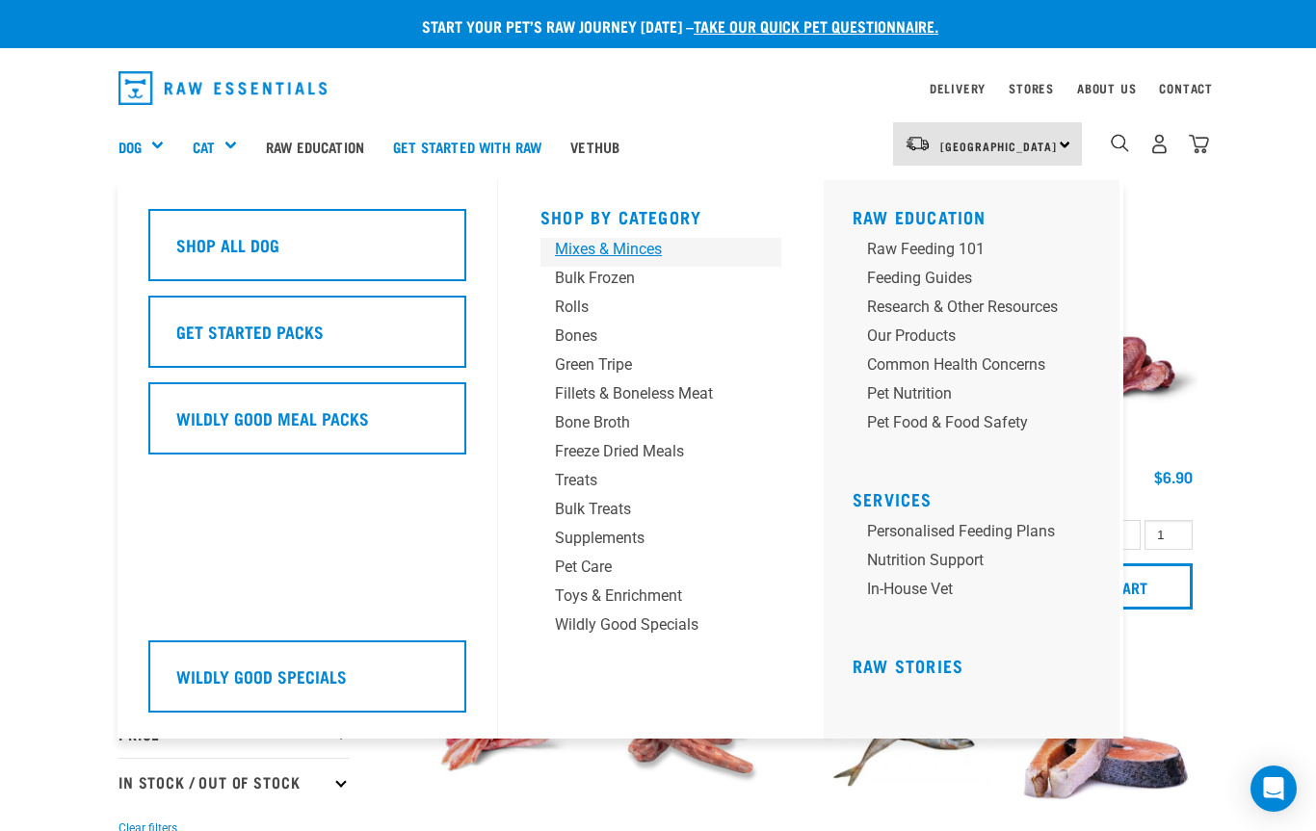
click at [649, 253] on div "Mixes & Minces" at bounding box center [645, 249] width 180 height 23
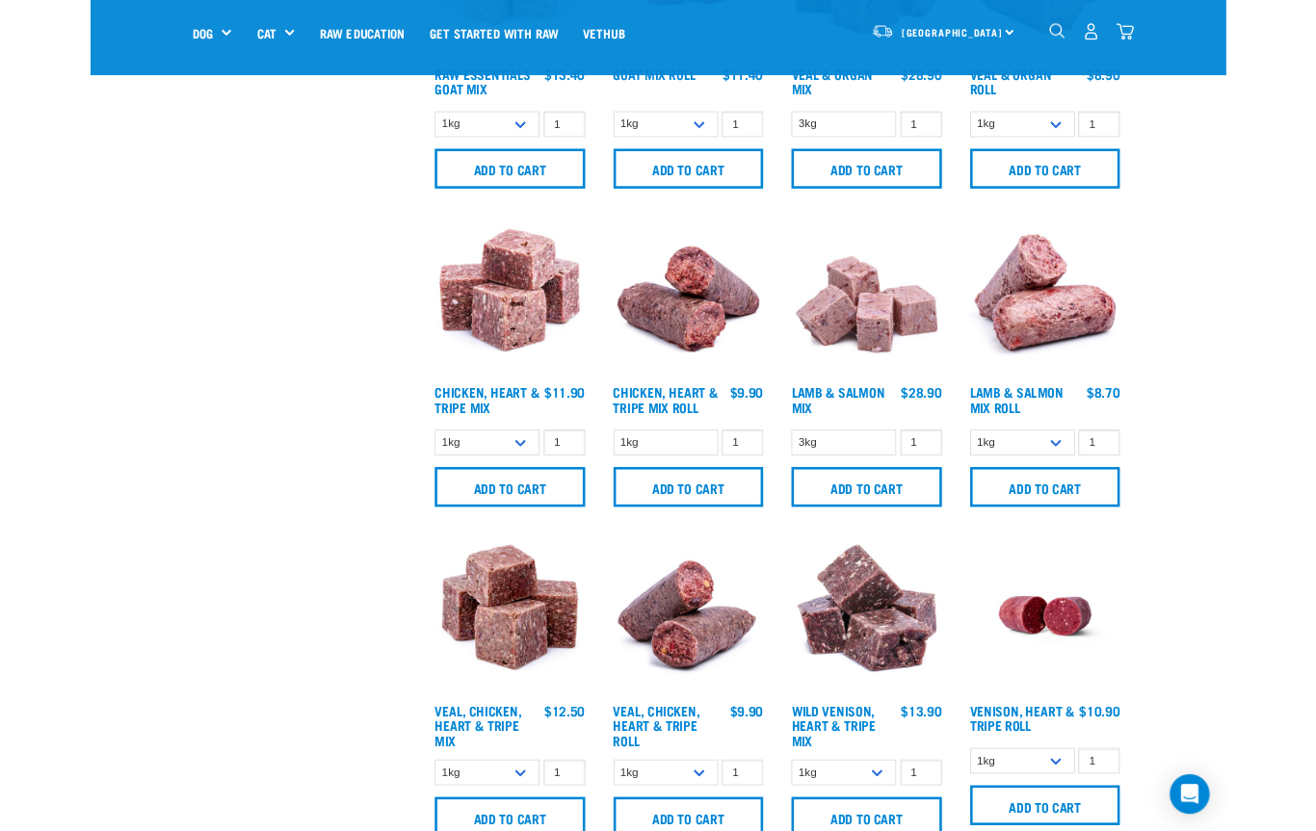
scroll to position [1060, 0]
